Goal: Transaction & Acquisition: Purchase product/service

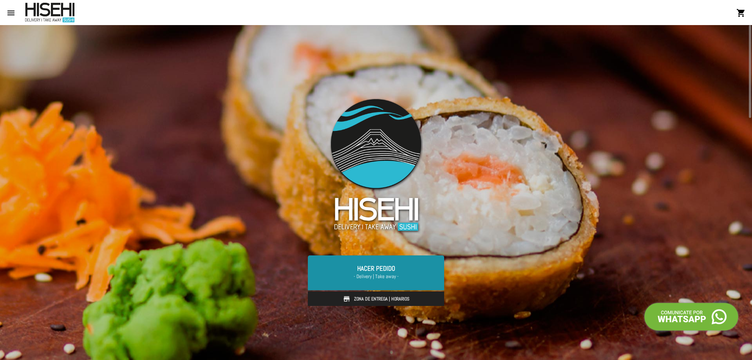
click at [415, 276] on span "- Delivery | Take away -" at bounding box center [375, 277] width 117 height 8
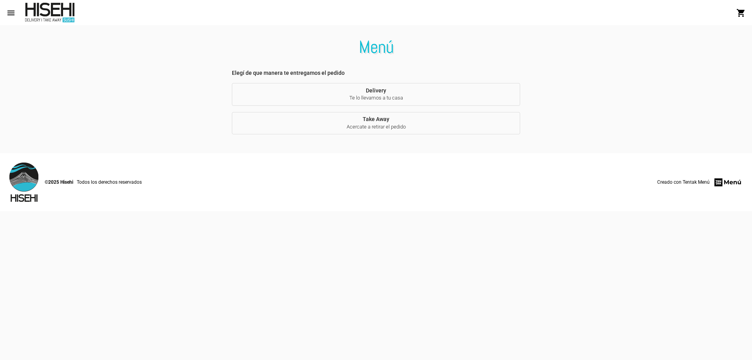
click at [389, 94] on button "Delivery Te lo llevamos a tu casa" at bounding box center [376, 94] width 288 height 23
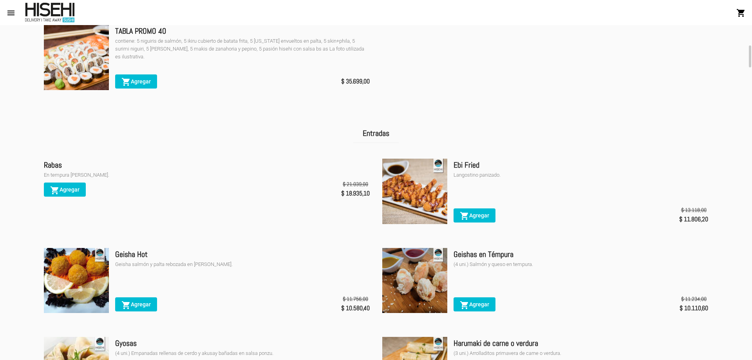
scroll to position [392, 0]
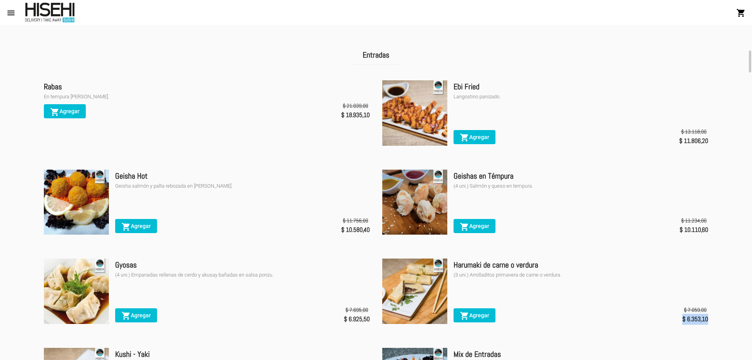
drag, startPoint x: 708, startPoint y: 323, endPoint x: 682, endPoint y: 323, distance: 26.2
click at [682, 323] on ul "Rabas En tempura [PERSON_NAME]. shopping_cart Agregar $ 21.039,00 $ 18.935,10 E…" at bounding box center [376, 296] width 677 height 445
copy span "$ 6.353,10"
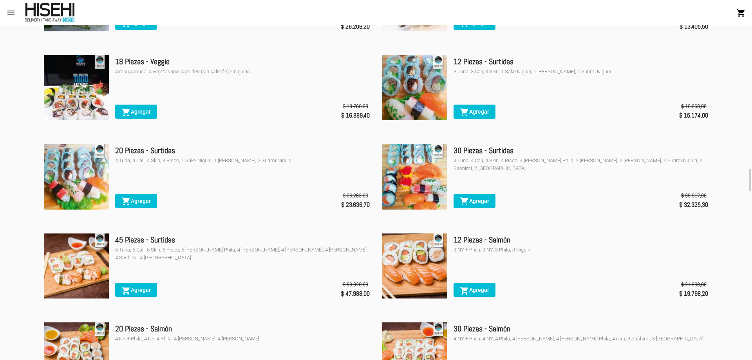
scroll to position [2271, 0]
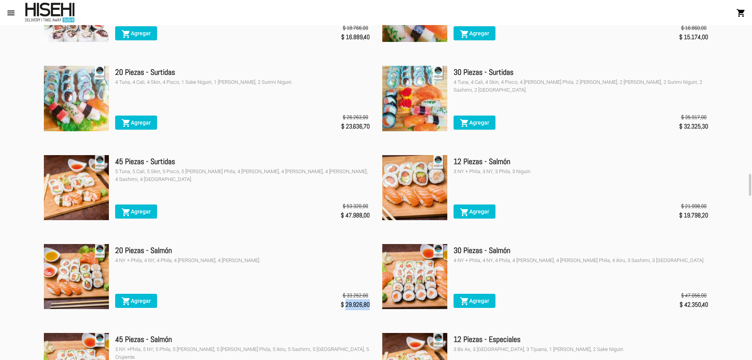
drag, startPoint x: 368, startPoint y: 315, endPoint x: 345, endPoint y: 319, distance: 23.4
click at [345, 310] on span "$ 29.926,80" at bounding box center [355, 304] width 29 height 11
copy span "29.926,80"
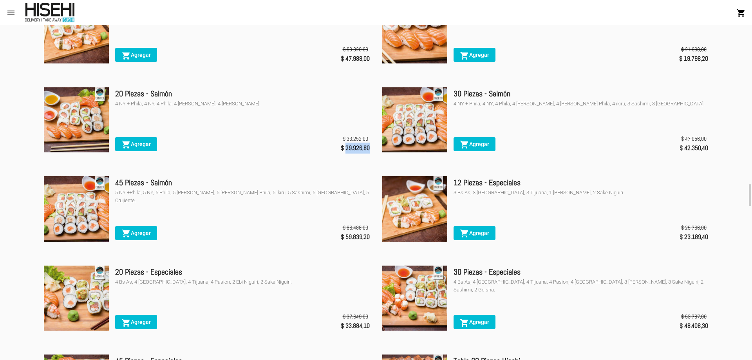
scroll to position [2349, 0]
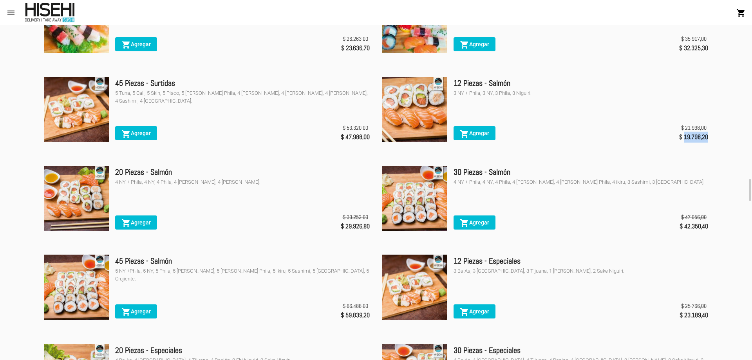
drag, startPoint x: 709, startPoint y: 147, endPoint x: 684, endPoint y: 152, distance: 24.7
click at [684, 152] on ul "15 Piezas - Tabla [PERSON_NAME] 3 crujiente, 3 ebi, 3 [US_STATE], 3 chic, 3 rio…" at bounding box center [376, 203] width 677 height 801
copy span "19.798,20"
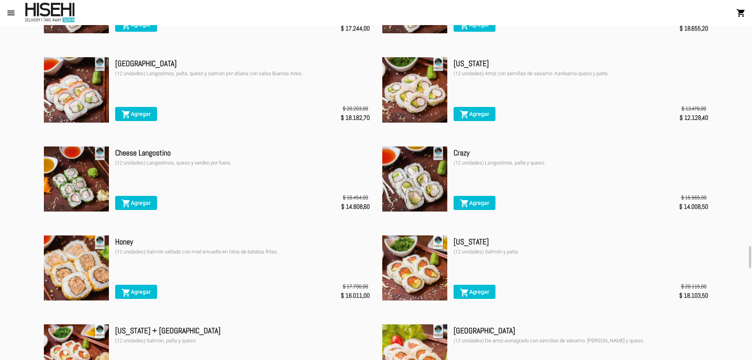
scroll to position [3446, 0]
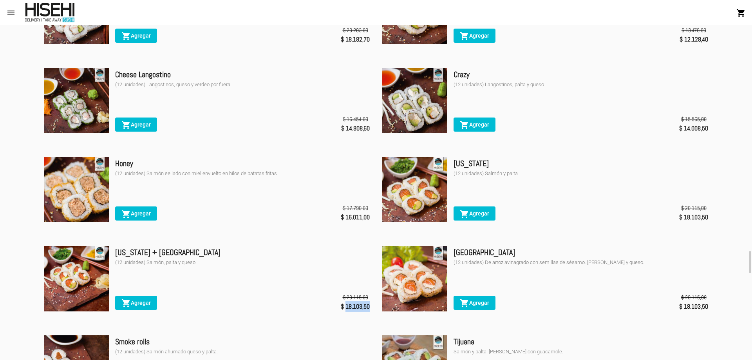
drag, startPoint x: 370, startPoint y: 321, endPoint x: 346, endPoint y: 324, distance: 24.5
copy span "18.103,50"
drag, startPoint x: 708, startPoint y: 323, endPoint x: 684, endPoint y: 324, distance: 23.5
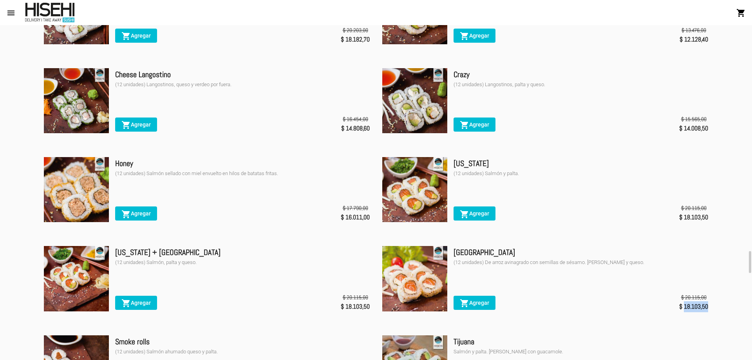
copy span "18.103,50"
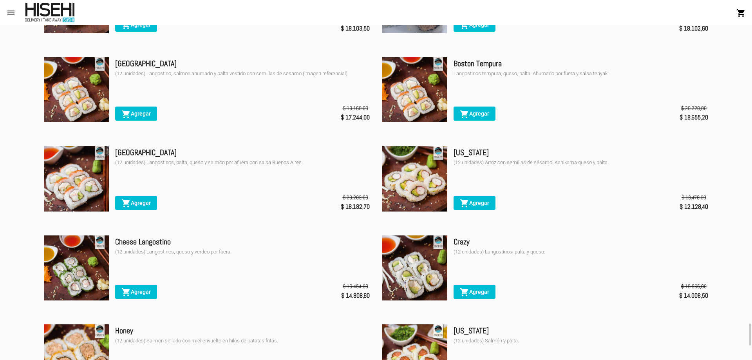
scroll to position [3357, 0]
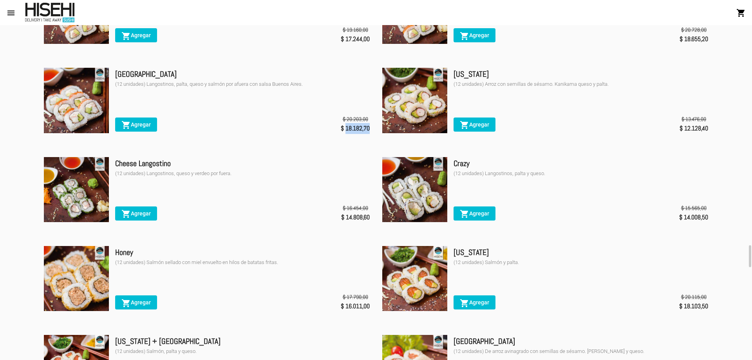
drag, startPoint x: 368, startPoint y: 140, endPoint x: 345, endPoint y: 141, distance: 23.9
click at [345, 134] on span "$ 18.182,70" at bounding box center [355, 128] width 29 height 11
copy span "18.182,70"
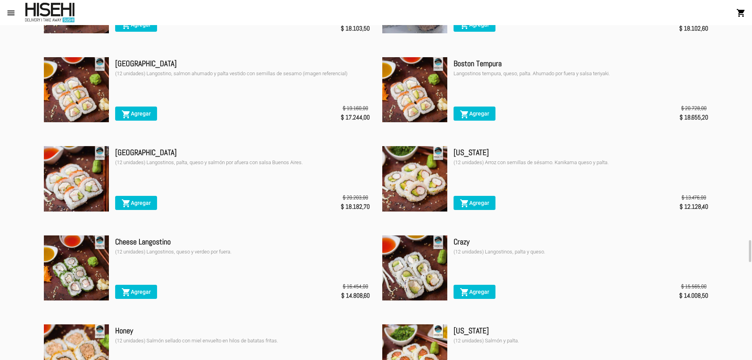
scroll to position [3200, 0]
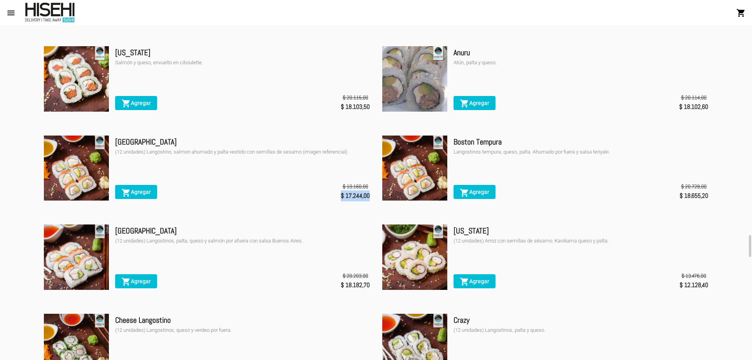
drag, startPoint x: 338, startPoint y: 209, endPoint x: 369, endPoint y: 212, distance: 31.1
click at [369, 202] on div "shopping_cart Agregar $ 19.160,00 $ 17.244,00" at bounding box center [242, 191] width 254 height 21
copy span "$ 17.244,00"
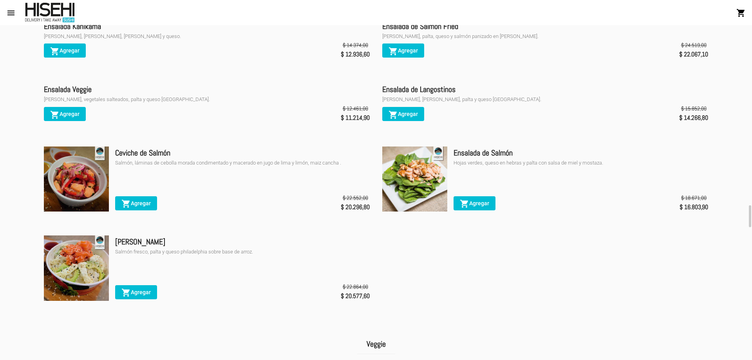
scroll to position [1634, 0]
